Goal: Communication & Community: Participate in discussion

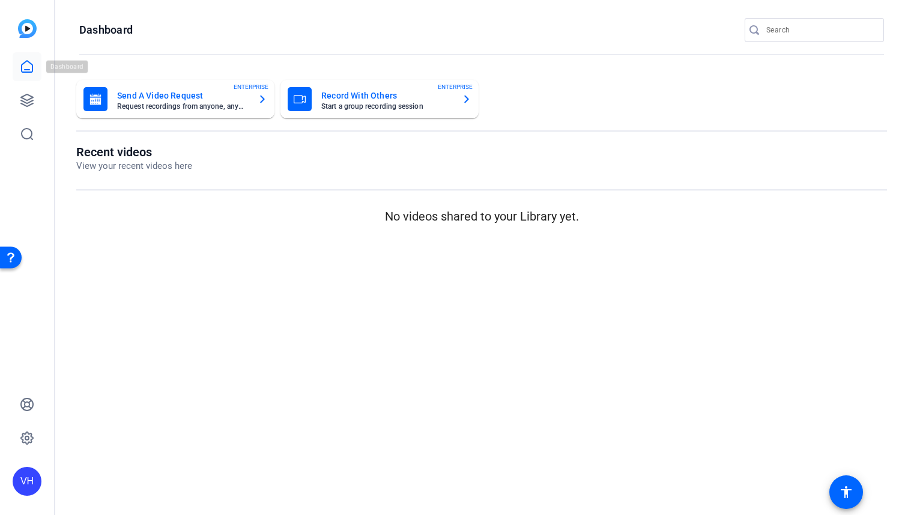
click at [22, 64] on icon at bounding box center [27, 66] width 11 height 11
click at [29, 103] on icon at bounding box center [27, 100] width 14 height 14
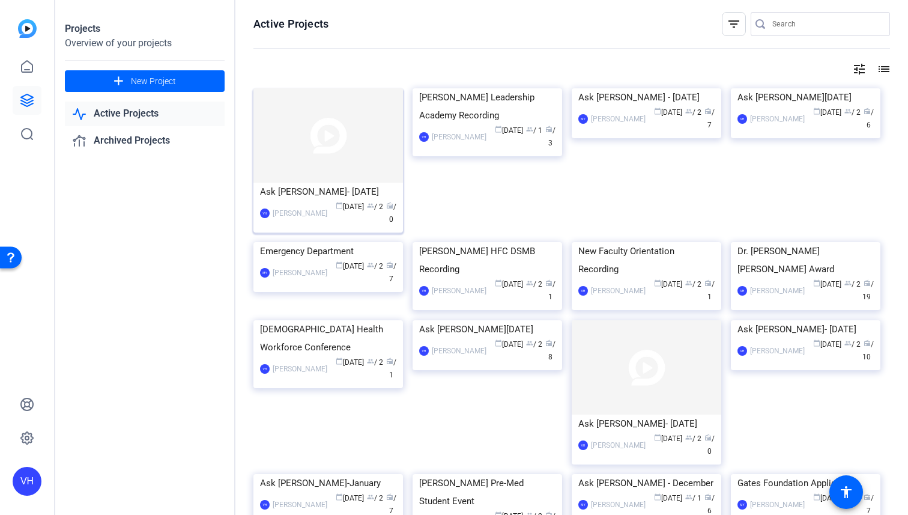
click at [373, 143] on img at bounding box center [327, 135] width 149 height 94
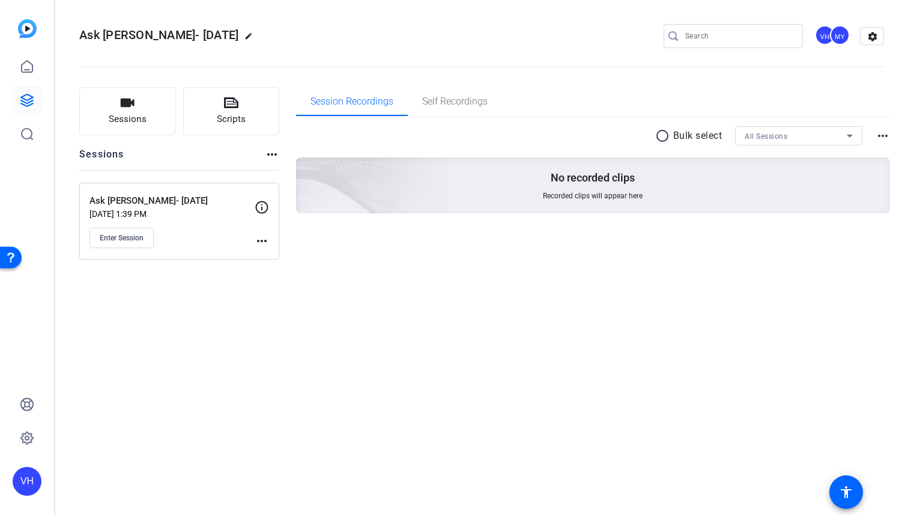
click at [259, 240] on mat-icon "more_horiz" at bounding box center [262, 241] width 14 height 14
click at [275, 254] on span "Edit Session" at bounding box center [291, 258] width 55 height 14
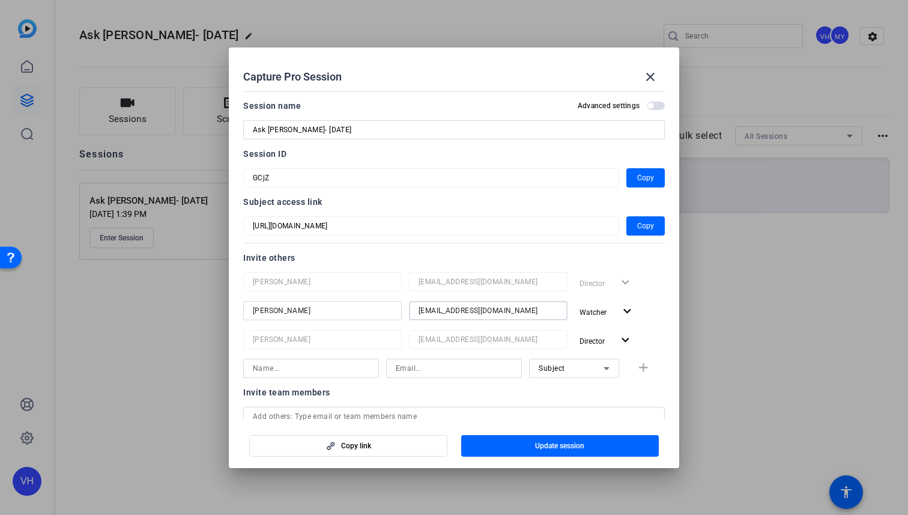
drag, startPoint x: 547, startPoint y: 309, endPoint x: 415, endPoint y: 308, distance: 131.5
click at [415, 308] on div "ilv4001@med.cornell.edu" at bounding box center [488, 310] width 158 height 19
click at [627, 313] on mat-icon "expand_more" at bounding box center [627, 311] width 15 height 15
click at [611, 399] on span "Remove User" at bounding box center [606, 399] width 44 height 8
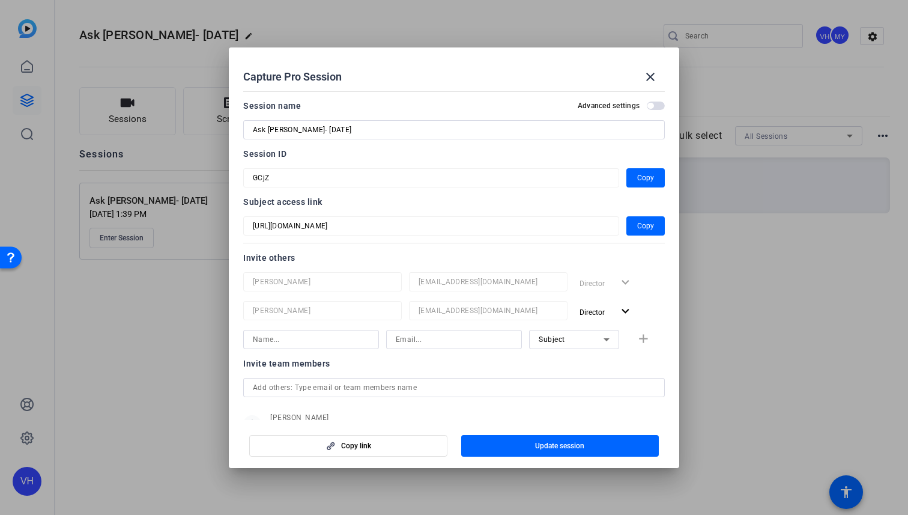
click at [459, 340] on input at bounding box center [454, 339] width 116 height 14
paste input "ilv4001@med.cornell.edu"
type input "ilv4001@med.cornell.edu"
click at [608, 340] on icon at bounding box center [606, 339] width 14 height 14
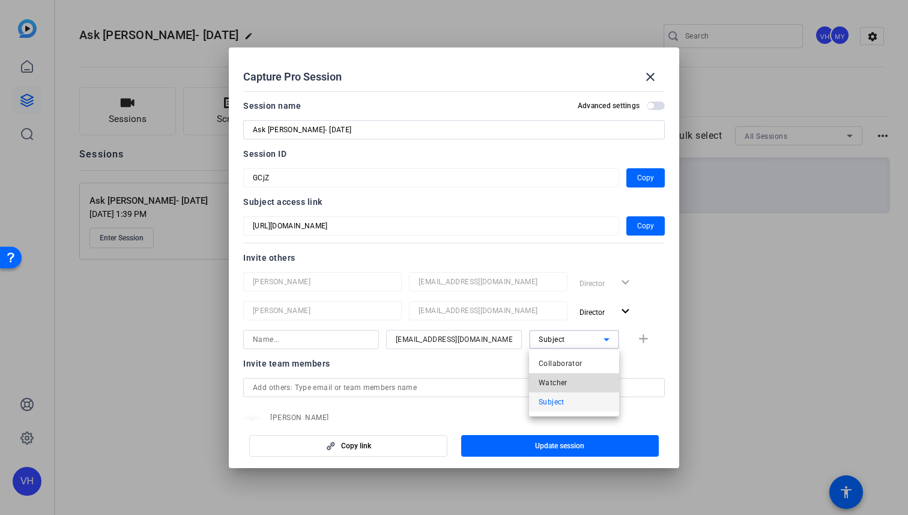
click at [590, 378] on mat-option "Watcher" at bounding box center [574, 382] width 90 height 19
click at [345, 339] on input at bounding box center [311, 339] width 116 height 14
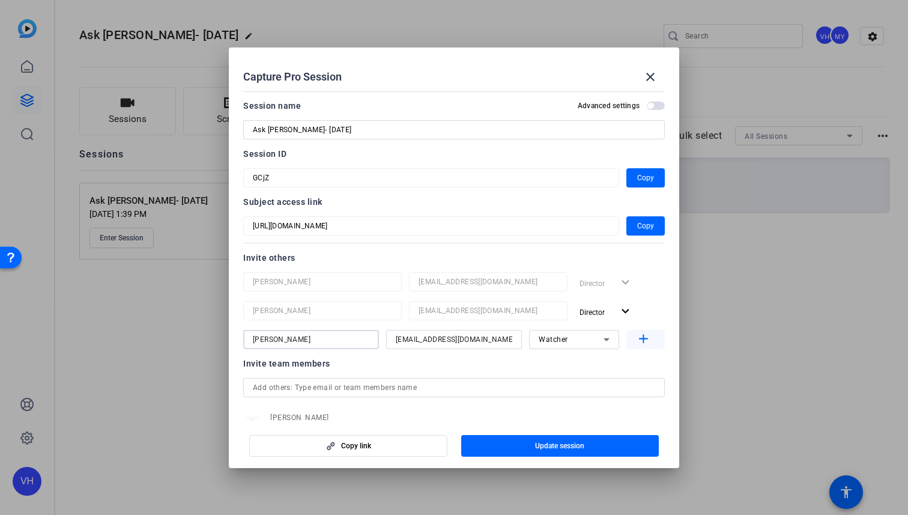
type input "[PERSON_NAME]"
click at [643, 343] on mat-icon "add" at bounding box center [643, 338] width 15 height 15
click at [345, 363] on input at bounding box center [311, 368] width 116 height 14
type input "[PERSON_NAME]"
click at [425, 370] on input at bounding box center [454, 368] width 116 height 14
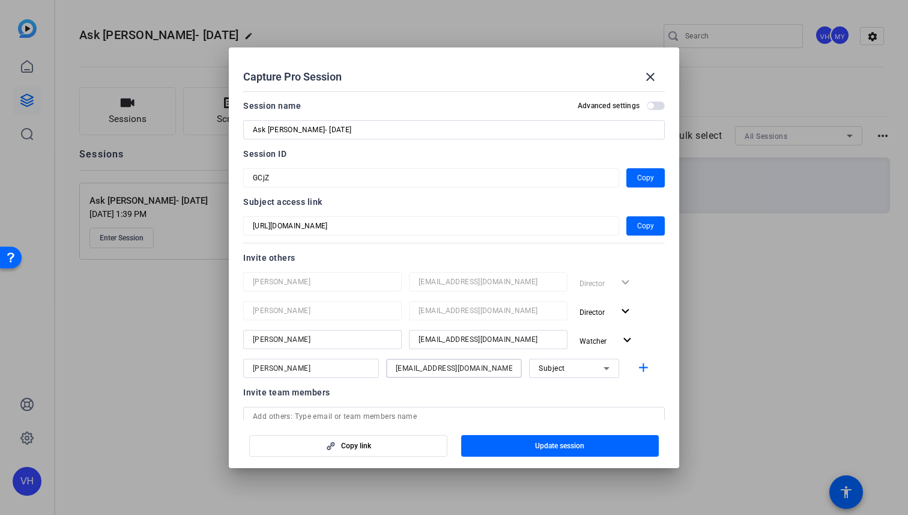
type input "dwd2001@med.cornell.edu"
click at [601, 362] on icon at bounding box center [606, 368] width 14 height 14
click at [588, 396] on mat-option "Collaborator" at bounding box center [574, 391] width 90 height 19
click at [645, 372] on mat-icon "add" at bounding box center [643, 367] width 15 height 15
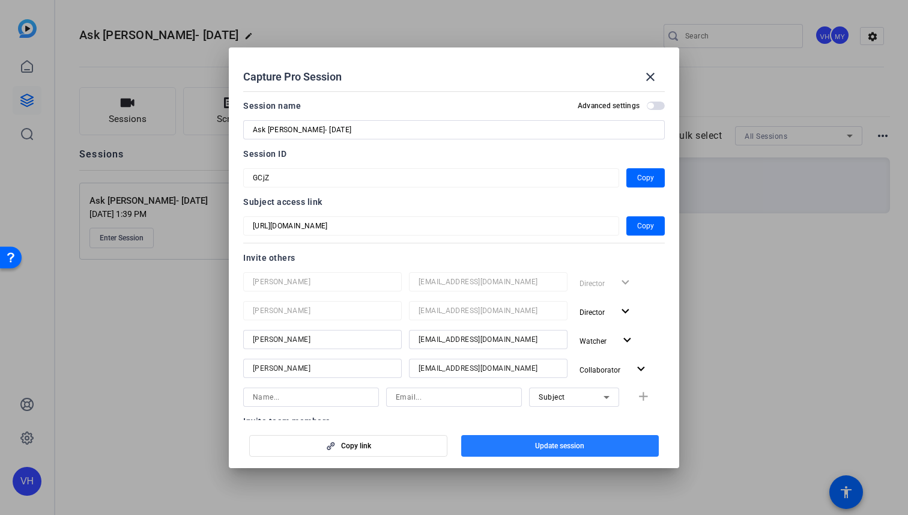
click at [618, 452] on span "button" at bounding box center [560, 445] width 198 height 29
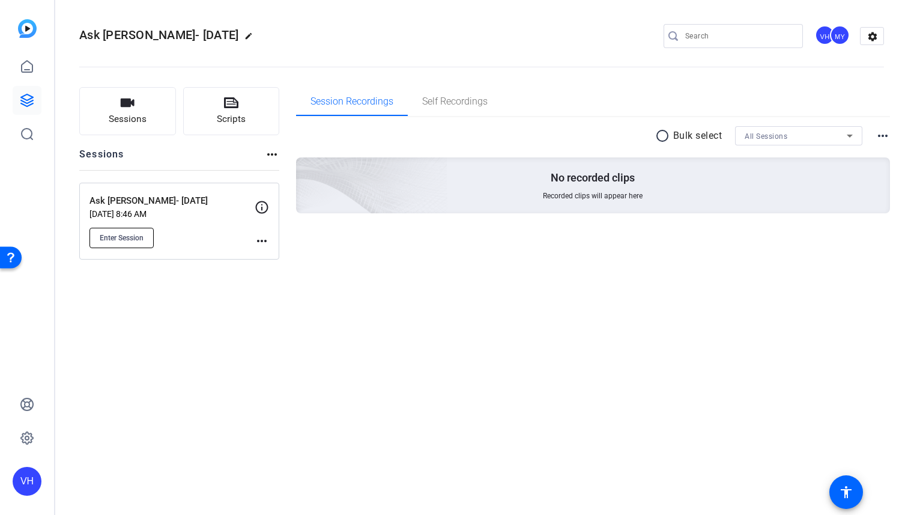
click at [119, 242] on span "Enter Session" at bounding box center [122, 238] width 44 height 10
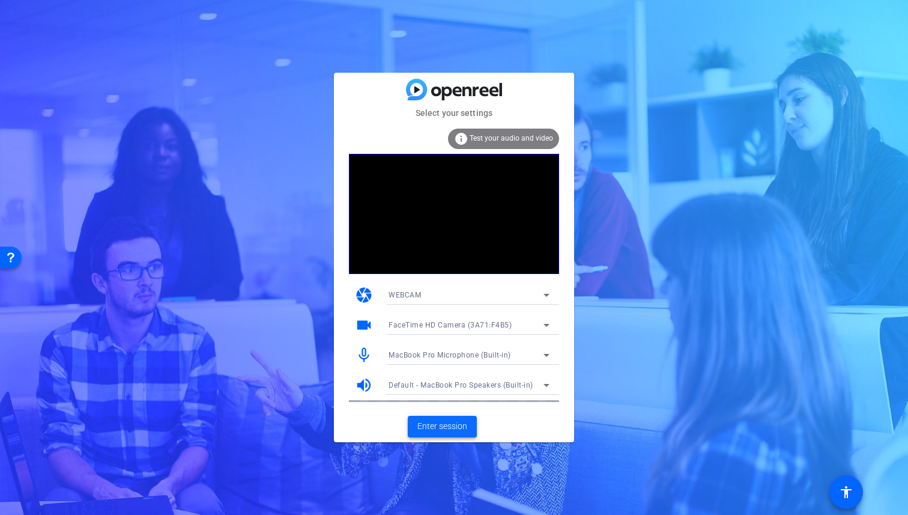
click at [463, 432] on span "Enter session" at bounding box center [442, 426] width 50 height 13
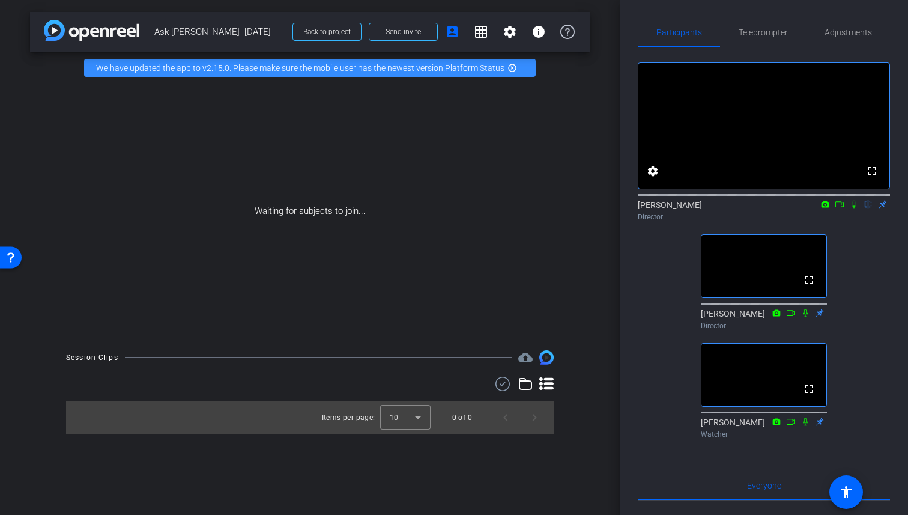
click at [854, 208] on icon at bounding box center [854, 204] width 10 height 8
click at [839, 208] on icon at bounding box center [839, 204] width 10 height 8
click at [852, 207] on icon at bounding box center [853, 204] width 7 height 7
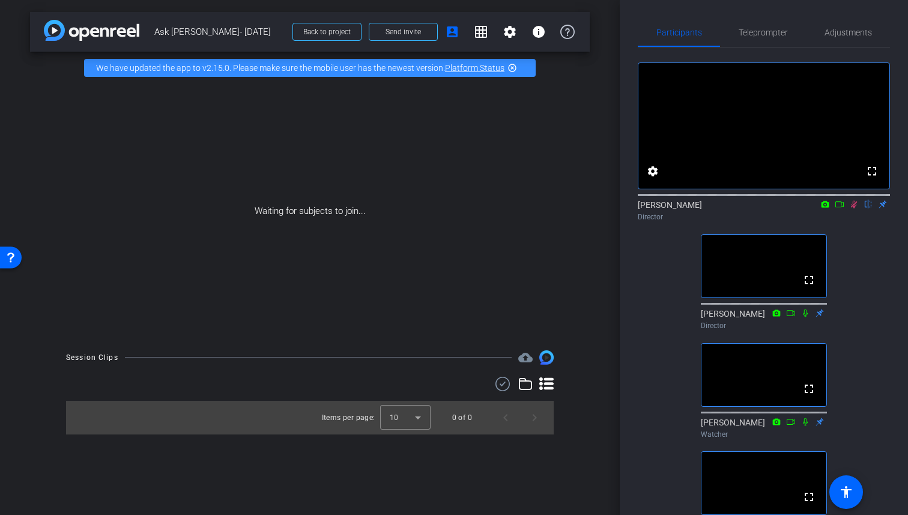
click at [854, 208] on icon at bounding box center [854, 204] width 10 height 8
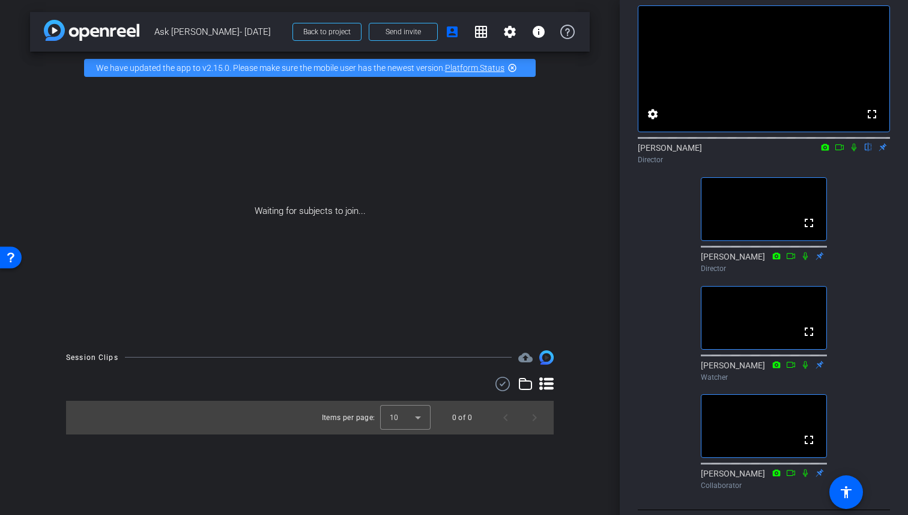
scroll to position [55, 0]
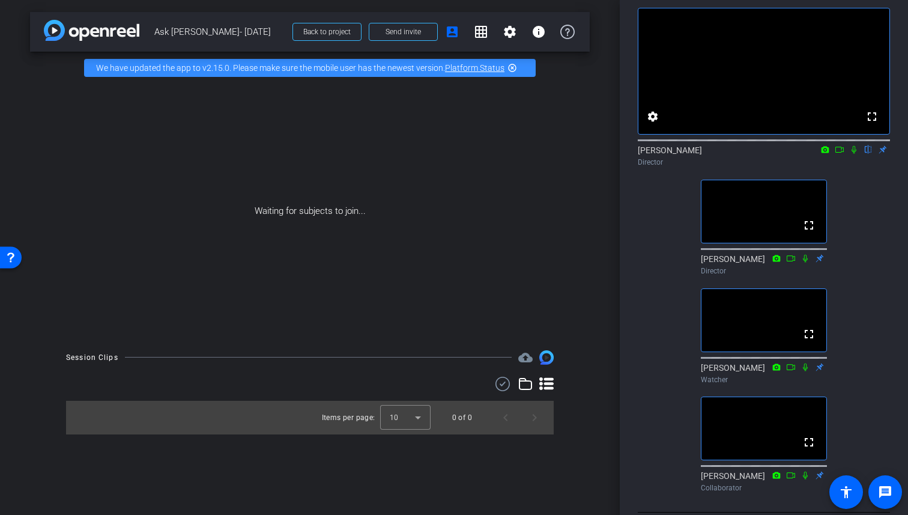
click at [856, 154] on icon at bounding box center [853, 150] width 5 height 8
drag, startPoint x: 851, startPoint y: 169, endPoint x: 855, endPoint y: 176, distance: 7.8
click at [855, 167] on div "[PERSON_NAME] flip Director" at bounding box center [764, 155] width 252 height 23
click at [855, 154] on icon at bounding box center [854, 149] width 10 height 8
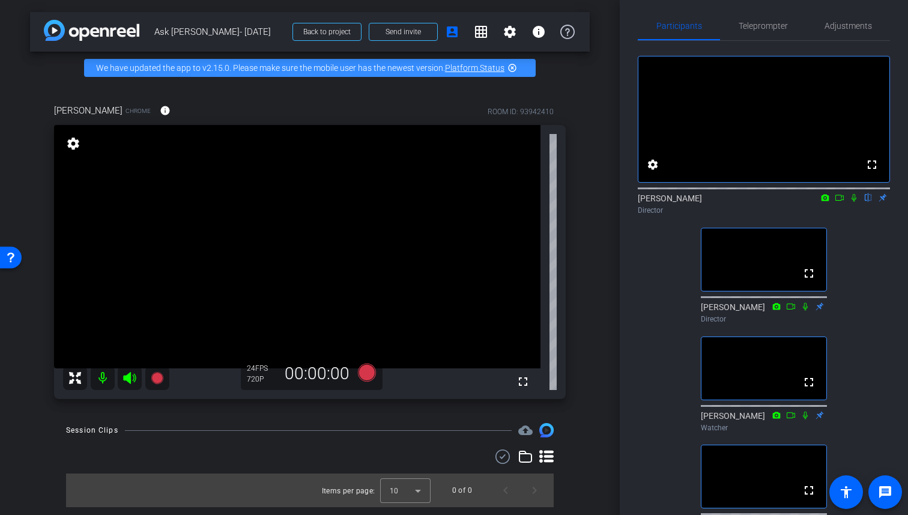
scroll to position [0, 0]
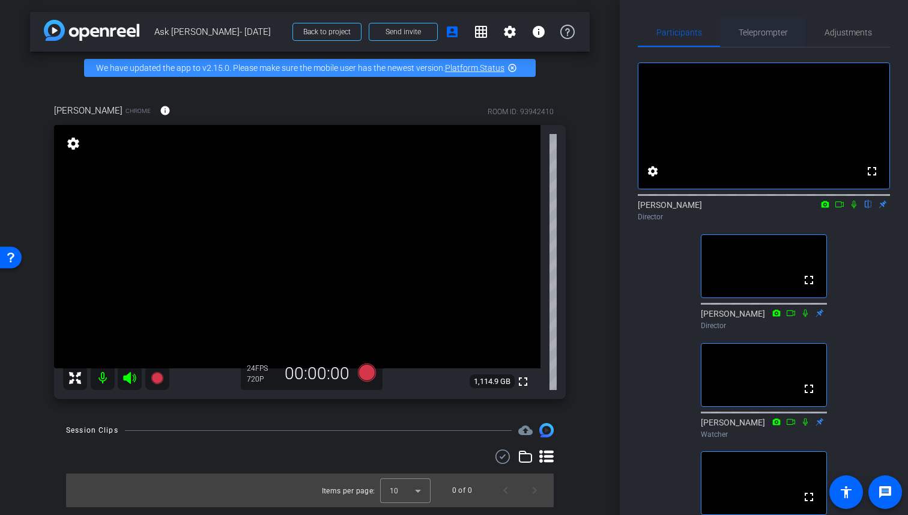
click at [772, 36] on span "Teleprompter" at bounding box center [762, 32] width 49 height 8
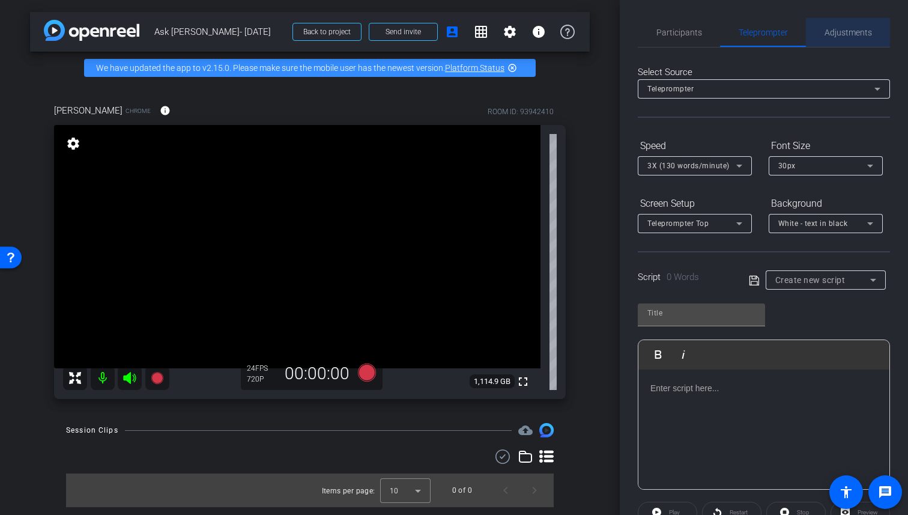
click at [851, 33] on span "Adjustments" at bounding box center [847, 32] width 47 height 8
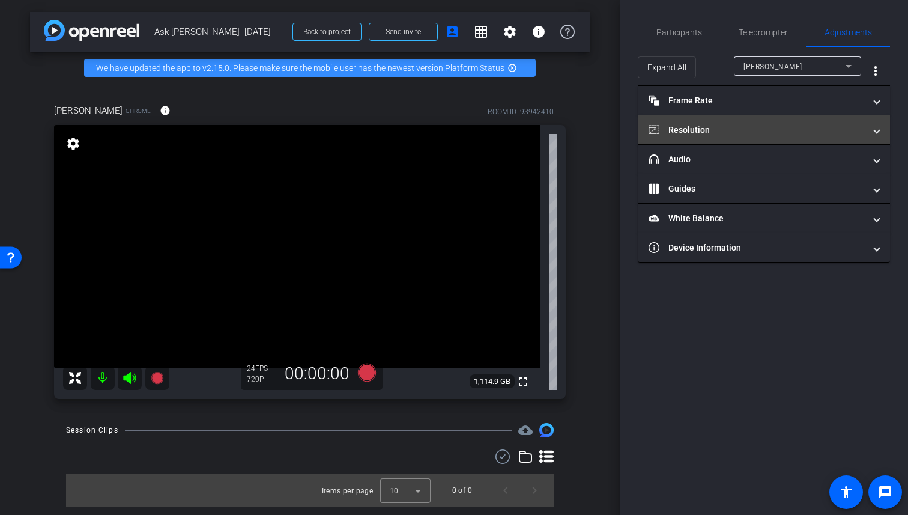
click at [865, 125] on span "Resolution" at bounding box center [761, 130] width 226 height 13
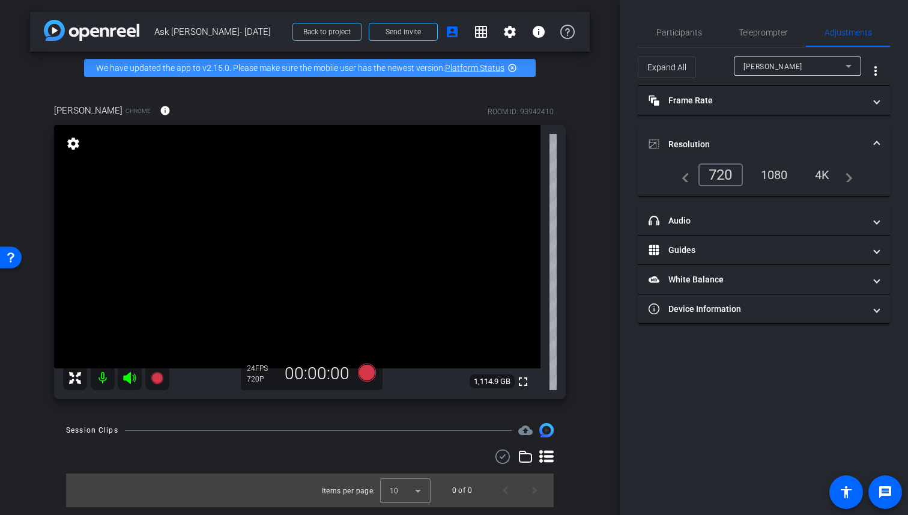
click at [773, 175] on div "1080" at bounding box center [774, 174] width 45 height 20
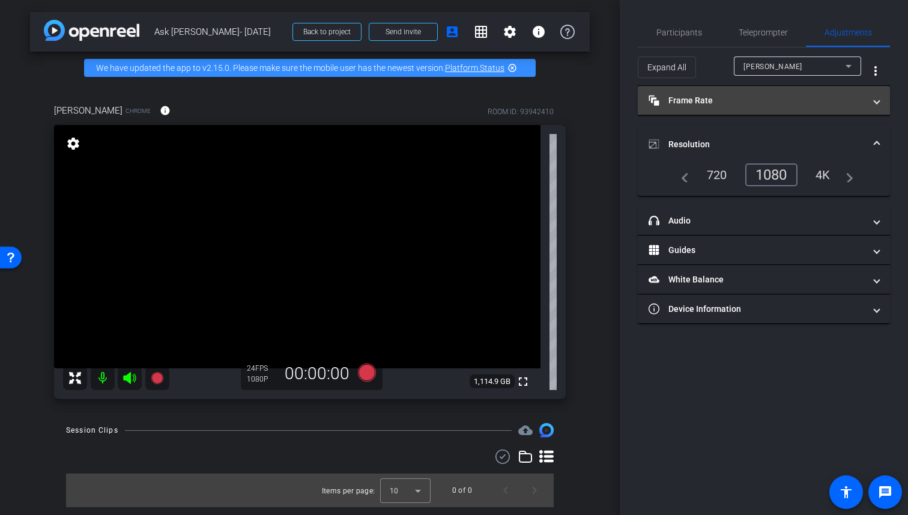
click at [798, 104] on mat-panel-title "Frame Rate Frame Rate" at bounding box center [756, 100] width 216 height 13
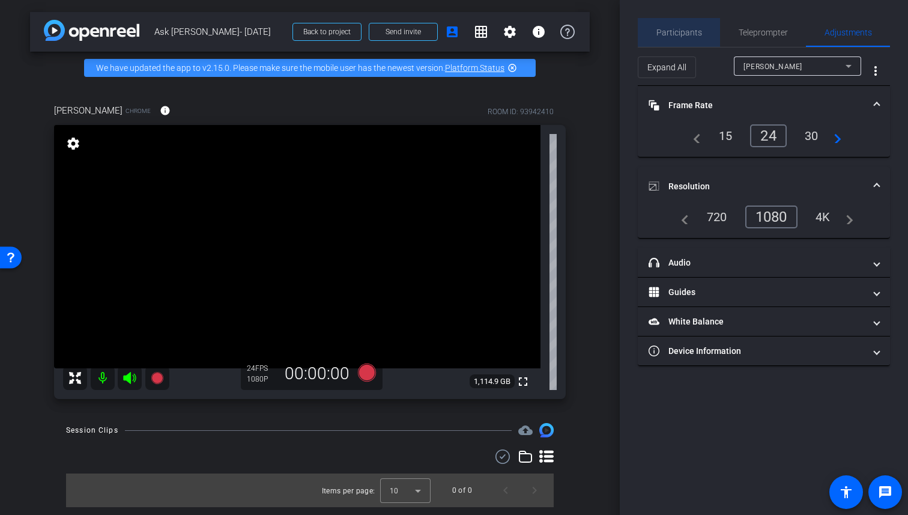
click at [681, 31] on span "Participants" at bounding box center [679, 32] width 46 height 8
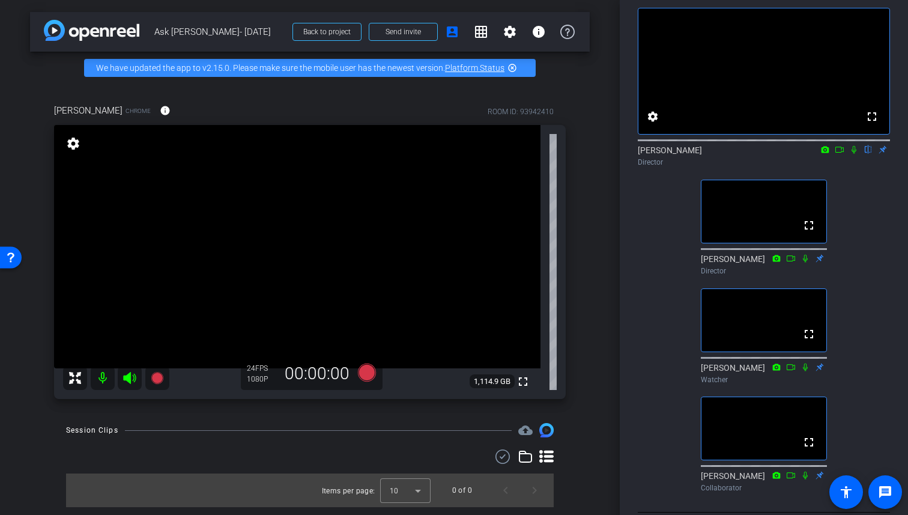
scroll to position [77, 0]
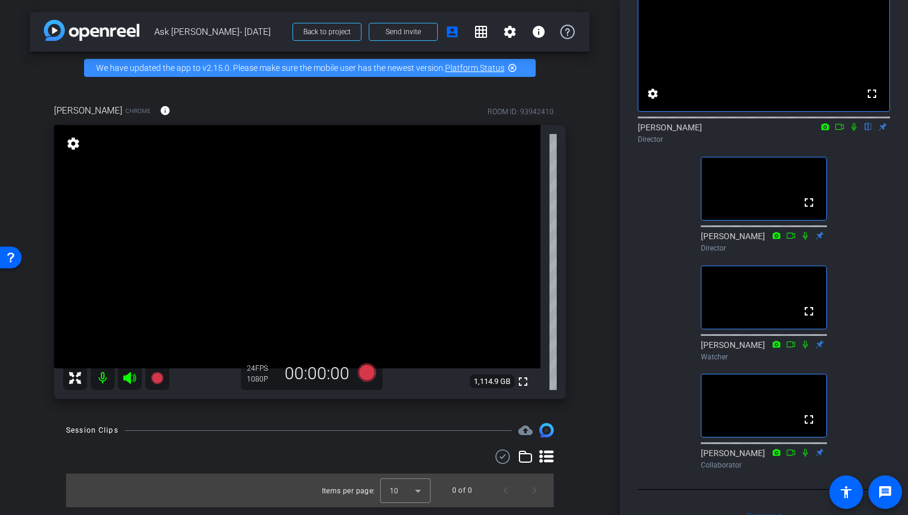
click at [856, 131] on icon at bounding box center [854, 126] width 10 height 8
click at [840, 131] on icon at bounding box center [839, 126] width 10 height 8
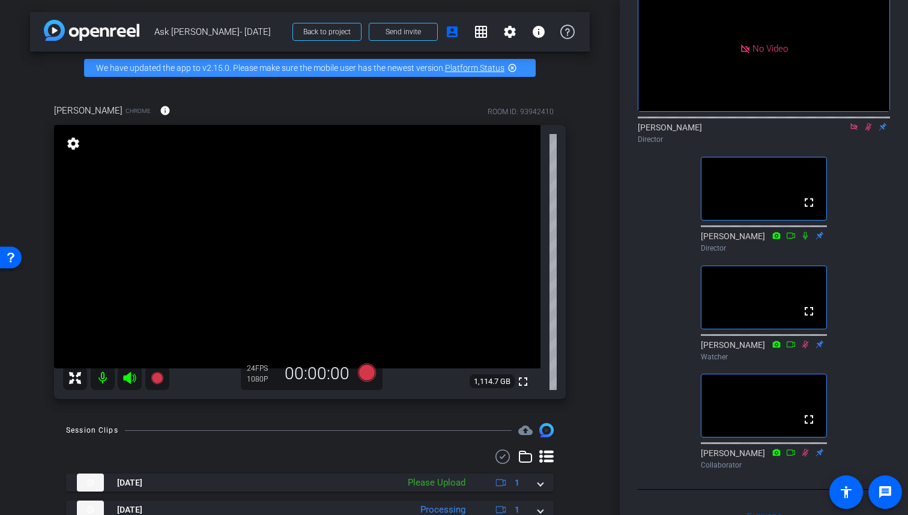
click at [857, 131] on icon at bounding box center [854, 126] width 10 height 8
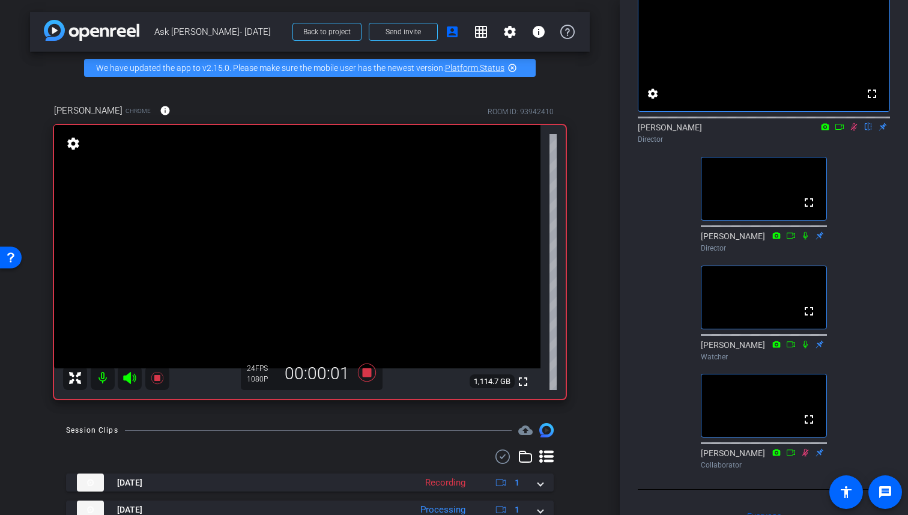
click at [839, 130] on icon at bounding box center [839, 127] width 8 height 6
click at [851, 130] on icon at bounding box center [853, 126] width 7 height 7
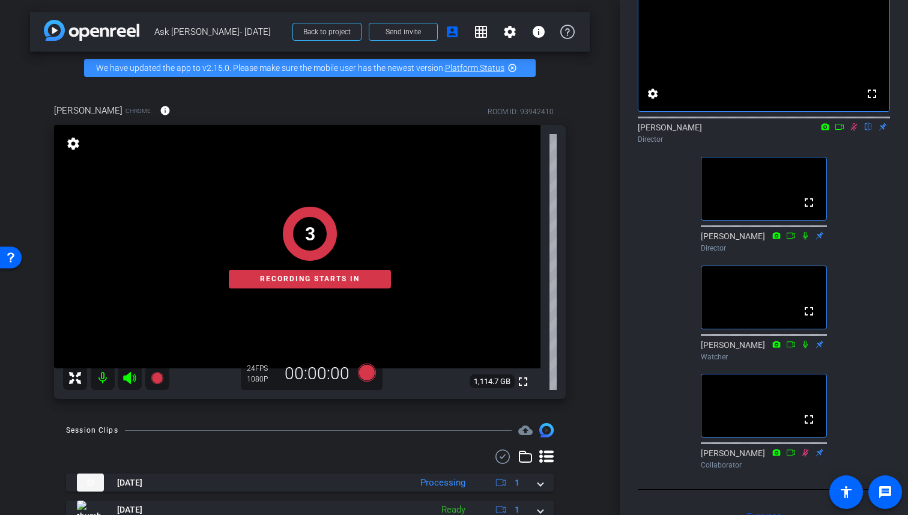
click at [840, 131] on icon at bounding box center [839, 126] width 10 height 8
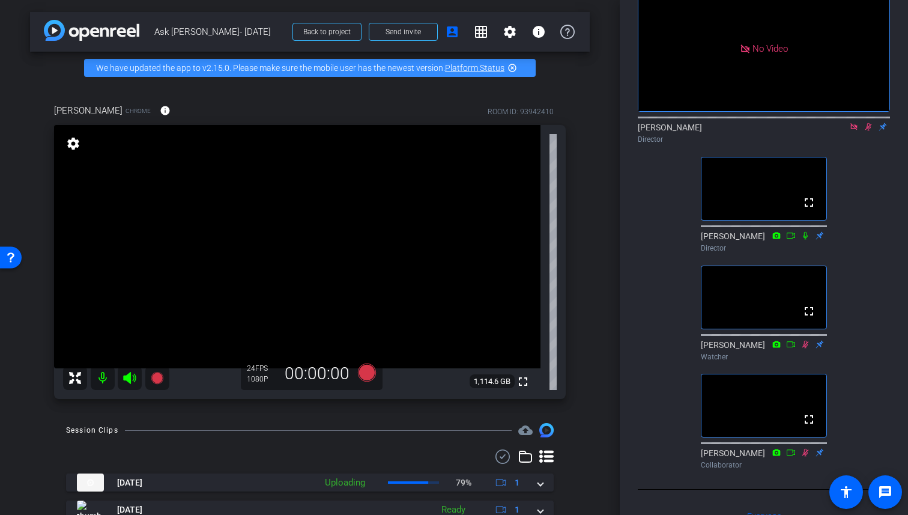
click at [854, 131] on icon at bounding box center [854, 126] width 10 height 8
click at [840, 131] on icon at bounding box center [839, 126] width 10 height 8
click at [855, 130] on icon at bounding box center [853, 126] width 7 height 7
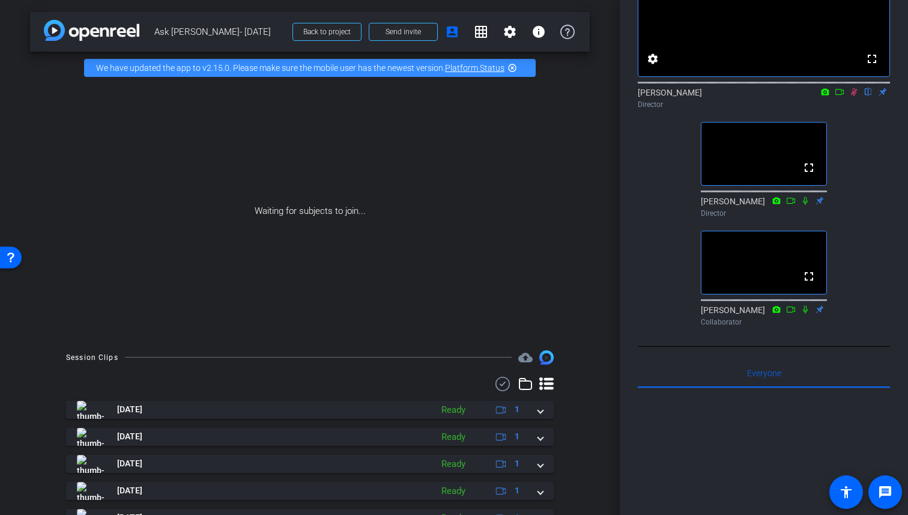
scroll to position [0, 0]
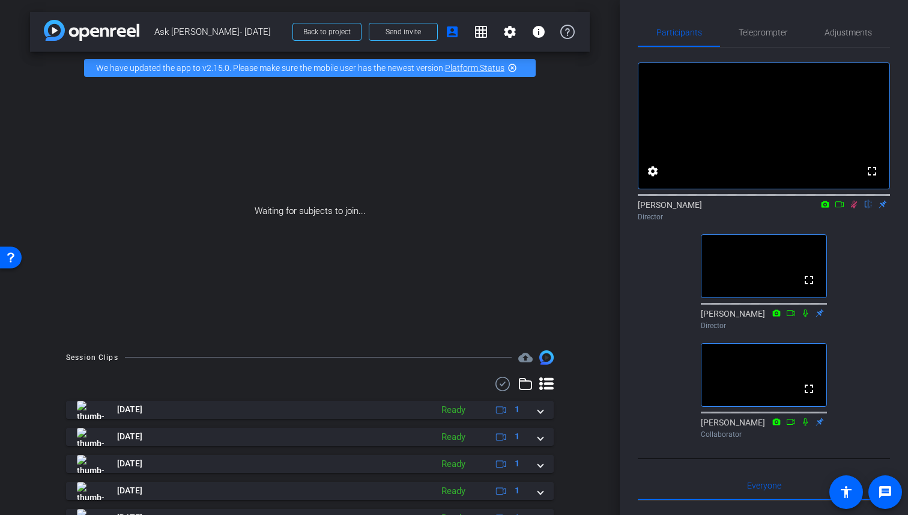
click at [854, 208] on icon at bounding box center [854, 205] width 7 height 8
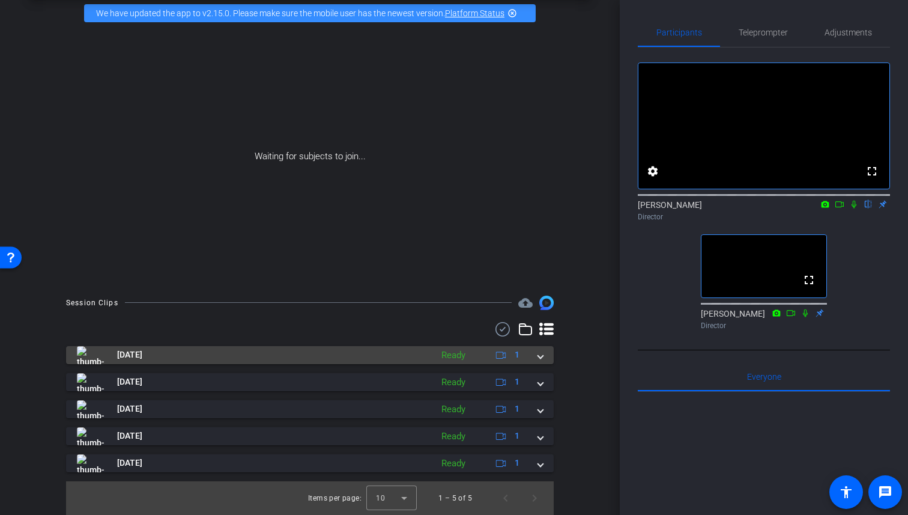
click at [539, 355] on span at bounding box center [540, 354] width 5 height 13
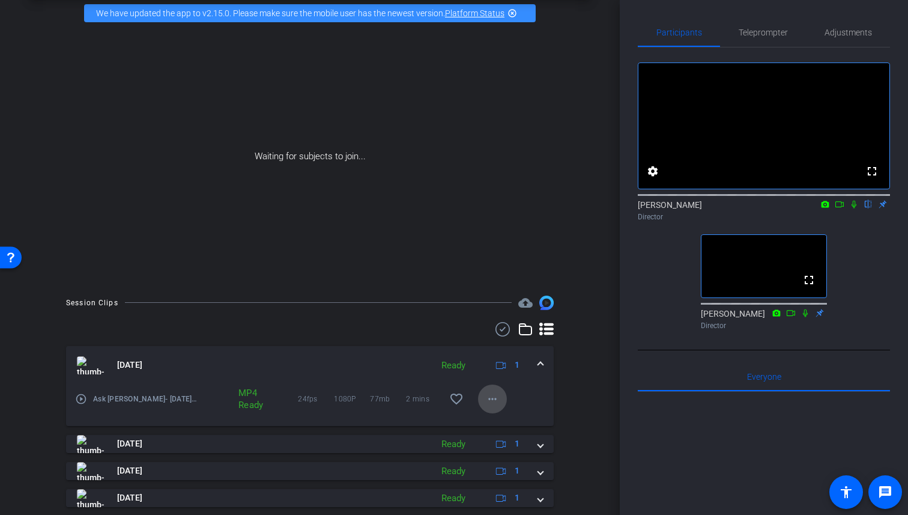
click at [493, 396] on mat-icon "more_horiz" at bounding box center [492, 398] width 14 height 14
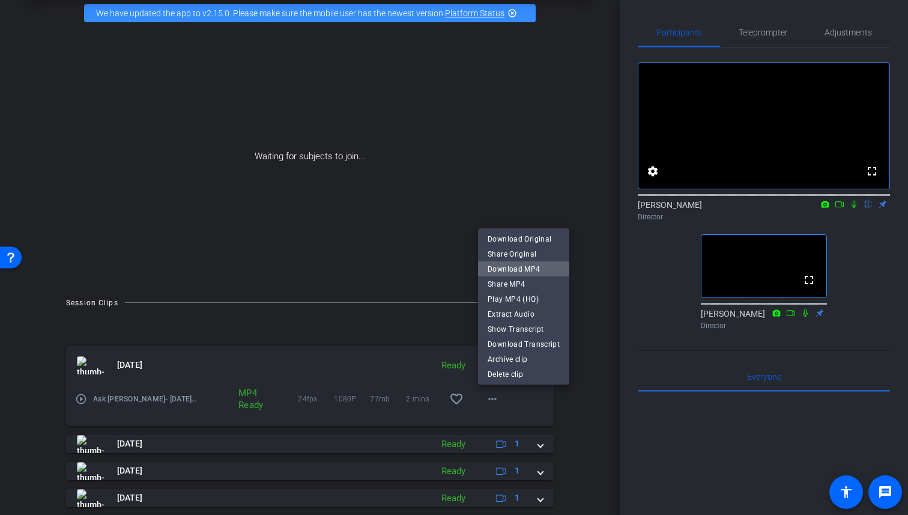
click at [540, 270] on span "Download MP4" at bounding box center [523, 269] width 72 height 14
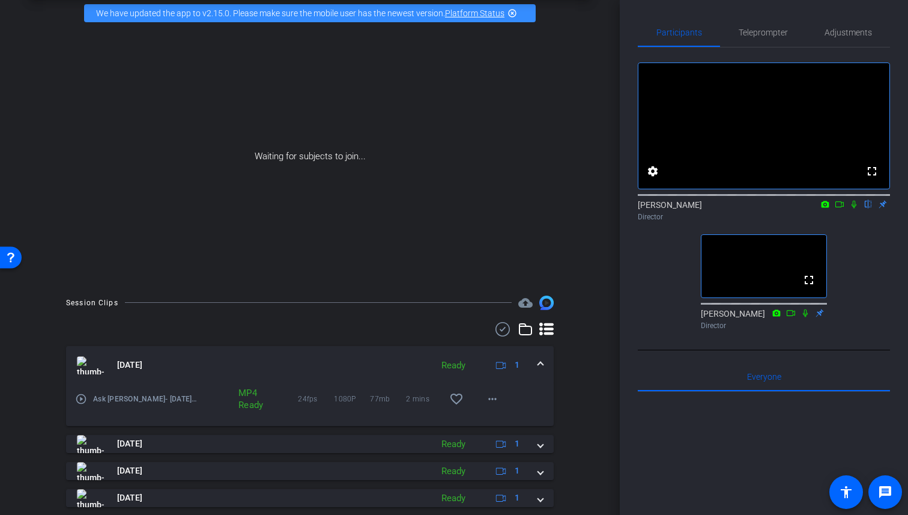
click at [649, 285] on div "fullscreen settings [PERSON_NAME] flip Director fullscreen [PERSON_NAME] Direct…" at bounding box center [764, 190] width 252 height 287
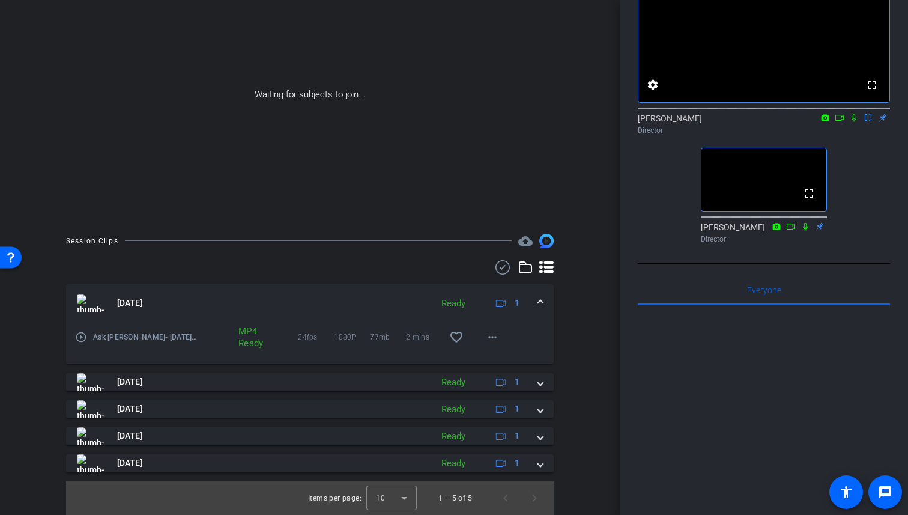
scroll to position [115, 0]
click at [878, 235] on div "fullscreen settings [PERSON_NAME] flip Director fullscreen [PERSON_NAME] Direct…" at bounding box center [764, 104] width 252 height 287
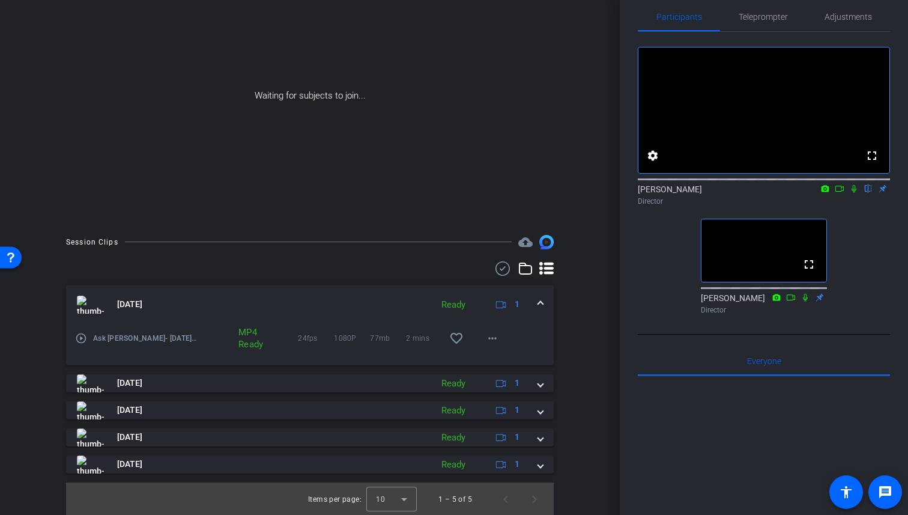
scroll to position [0, 0]
